Goal: Information Seeking & Learning: Learn about a topic

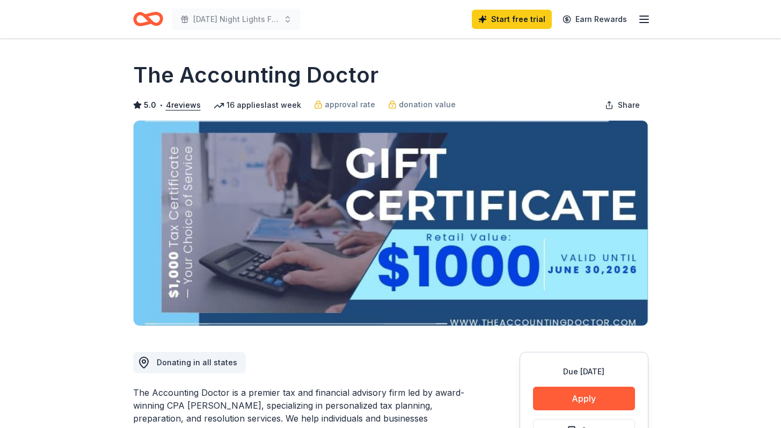
click at [154, 21] on icon "Home" at bounding box center [148, 18] width 30 height 25
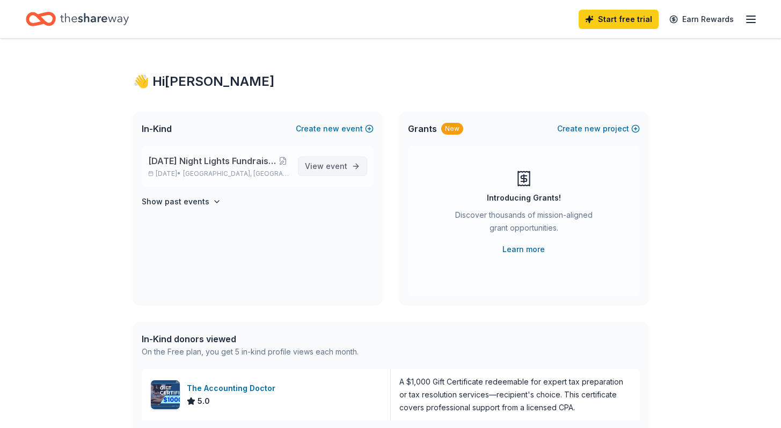
click at [319, 163] on span "View event" at bounding box center [326, 166] width 42 height 13
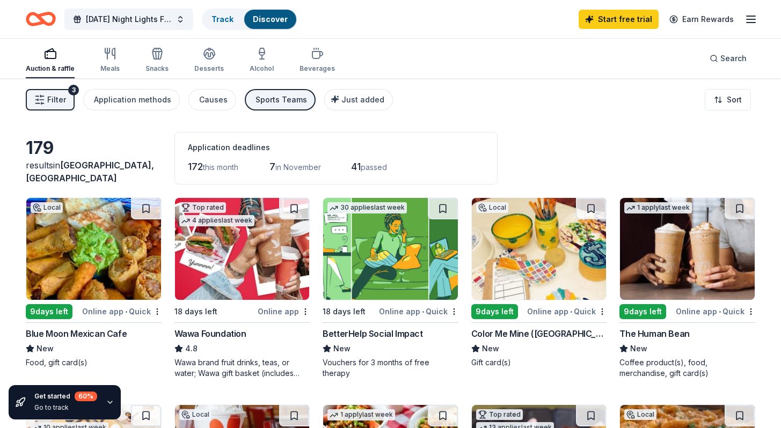
drag, startPoint x: 780, startPoint y: 99, endPoint x: 787, endPoint y: 134, distance: 35.7
click at [780, 134] on html "10% [DATE] Night Lights Fundraiser Dinner & Tricky Tray Track Discover Start fr…" at bounding box center [390, 214] width 781 height 428
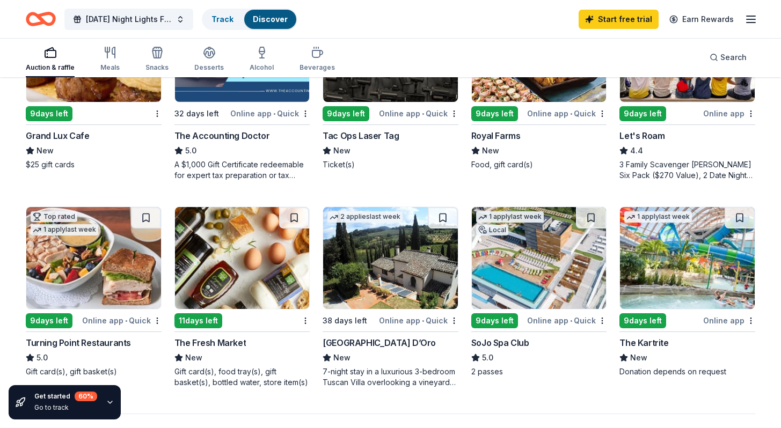
scroll to position [622, 0]
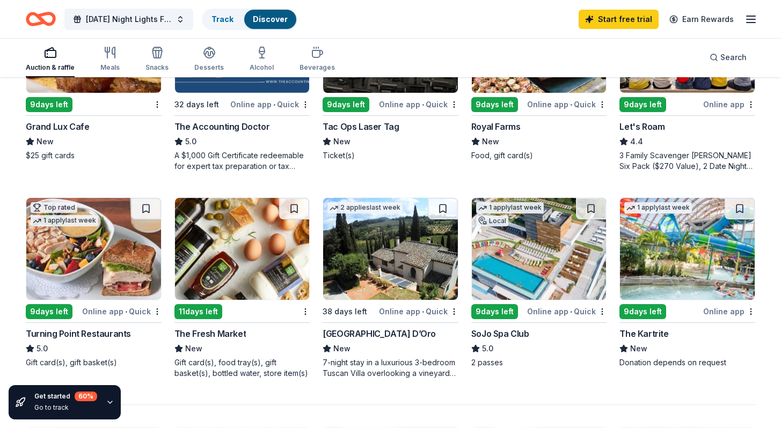
click at [400, 250] on img at bounding box center [390, 249] width 135 height 102
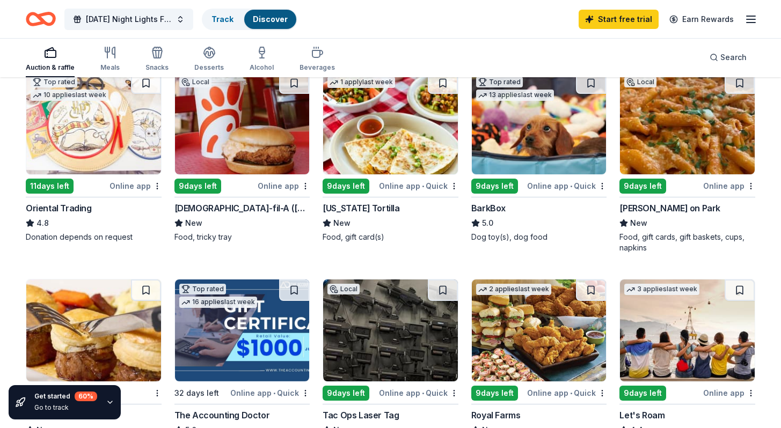
scroll to position [321, 0]
